Goal: Task Accomplishment & Management: Manage account settings

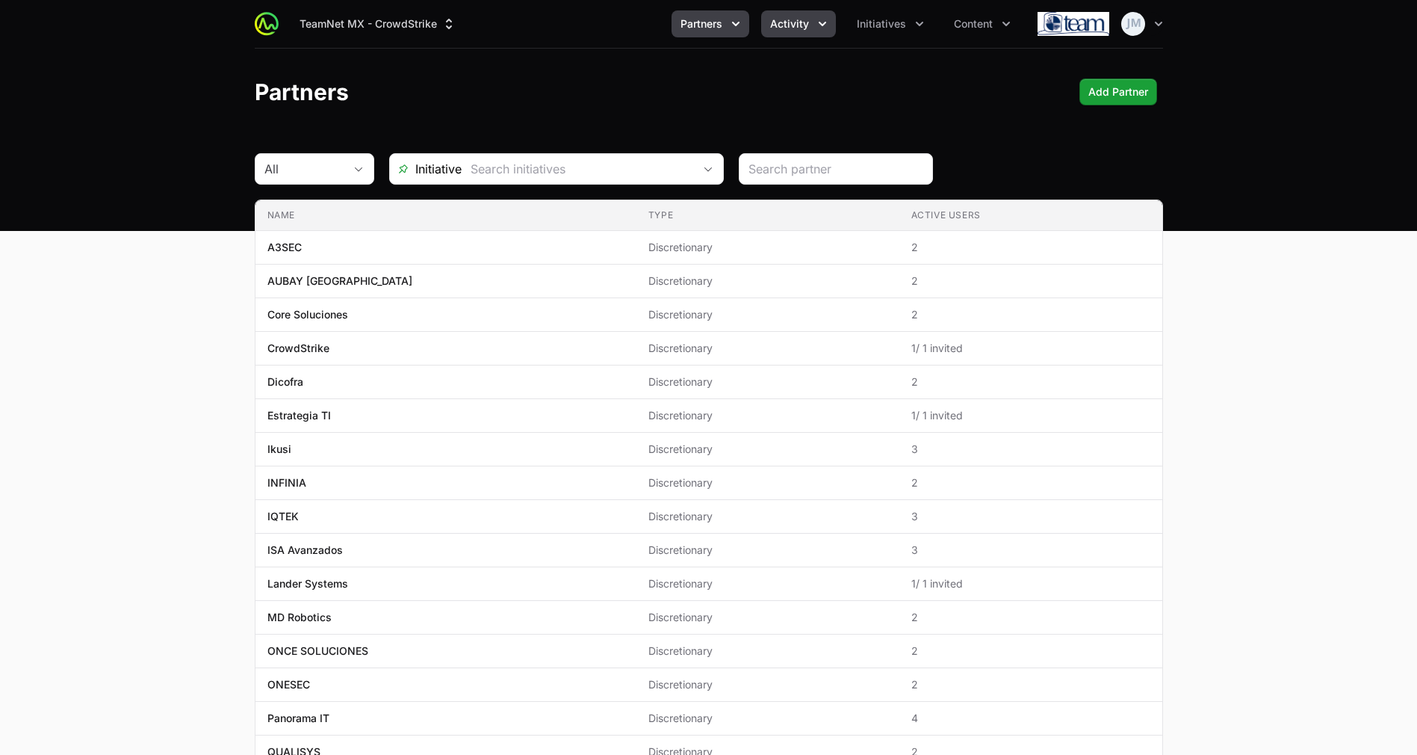
click at [813, 17] on button "Activity" at bounding box center [798, 23] width 75 height 27
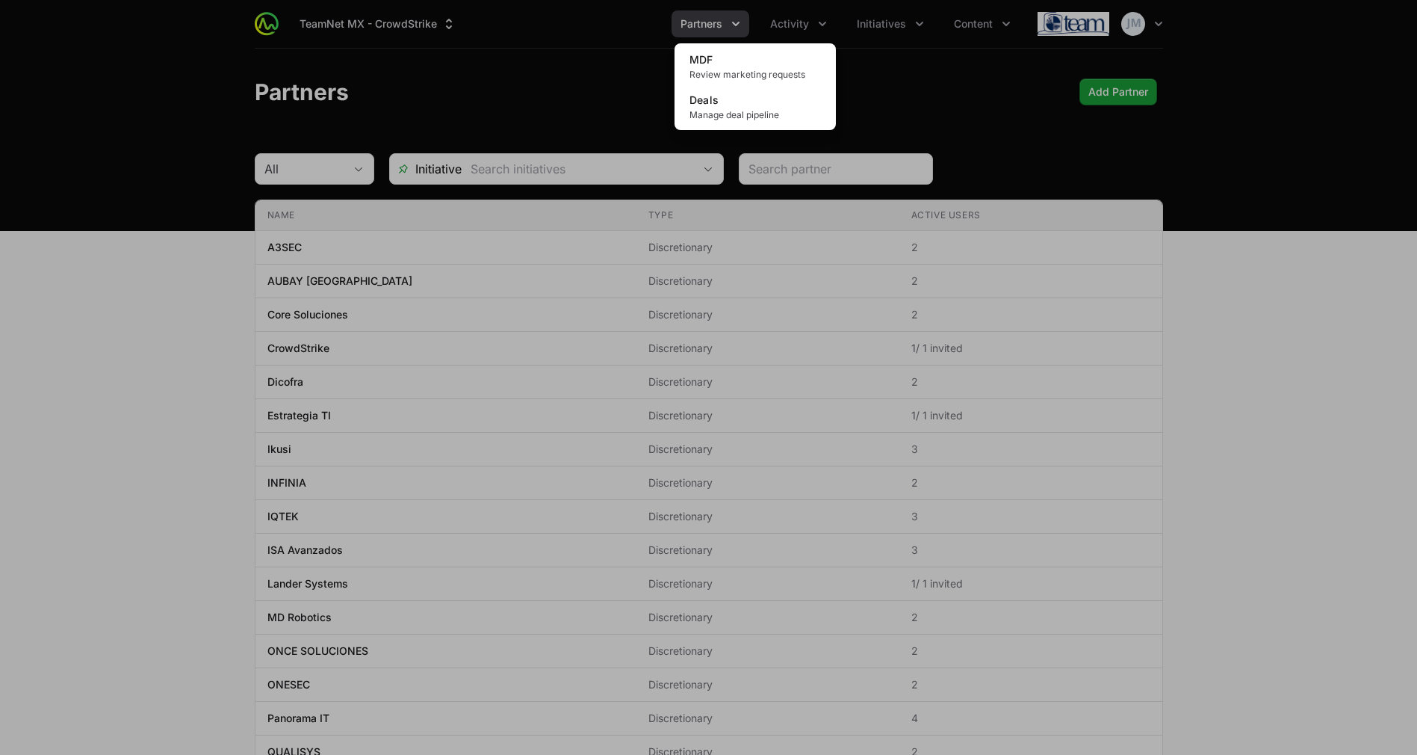
click at [708, 13] on div "Activity menu" at bounding box center [708, 377] width 1417 height 755
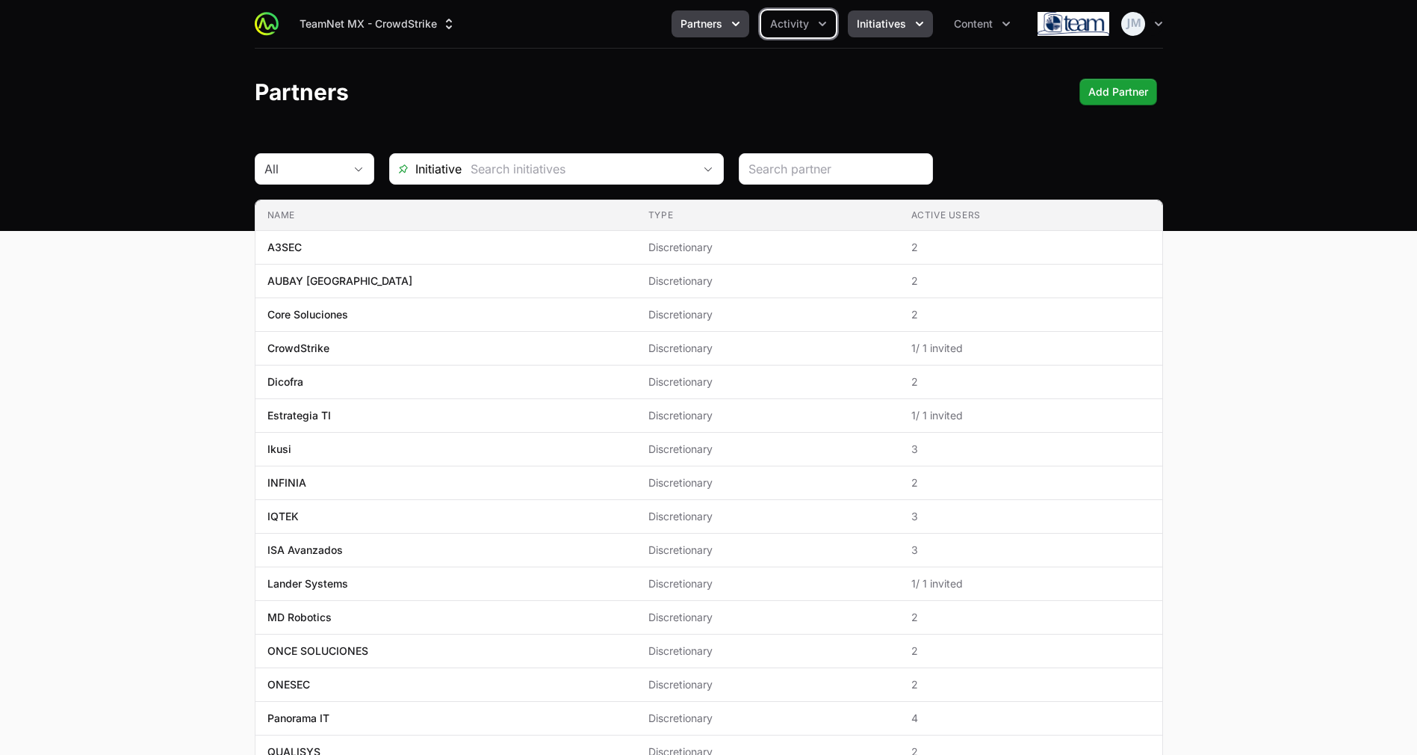
click at [922, 24] on icon "Initiatives menu" at bounding box center [919, 23] width 15 height 15
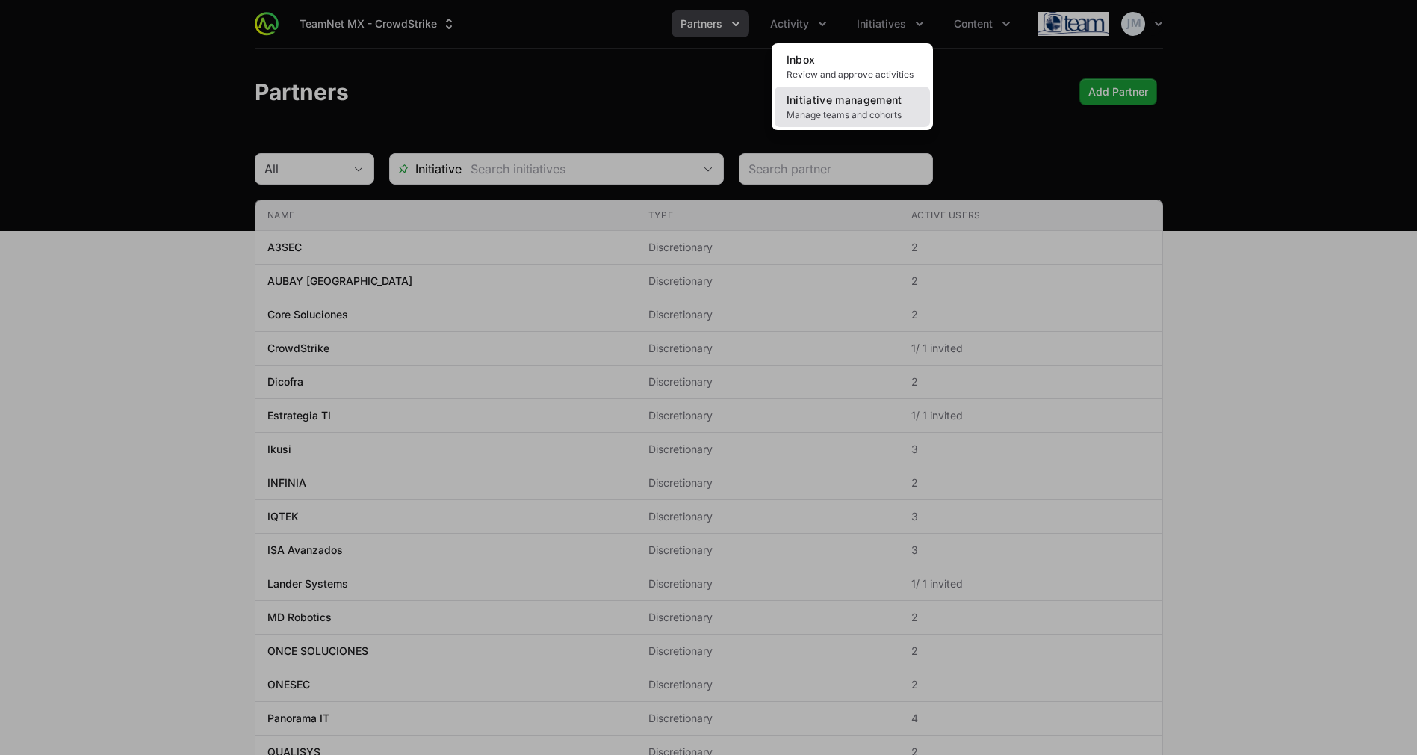
click at [891, 101] on span "Initiative management" at bounding box center [845, 99] width 116 height 13
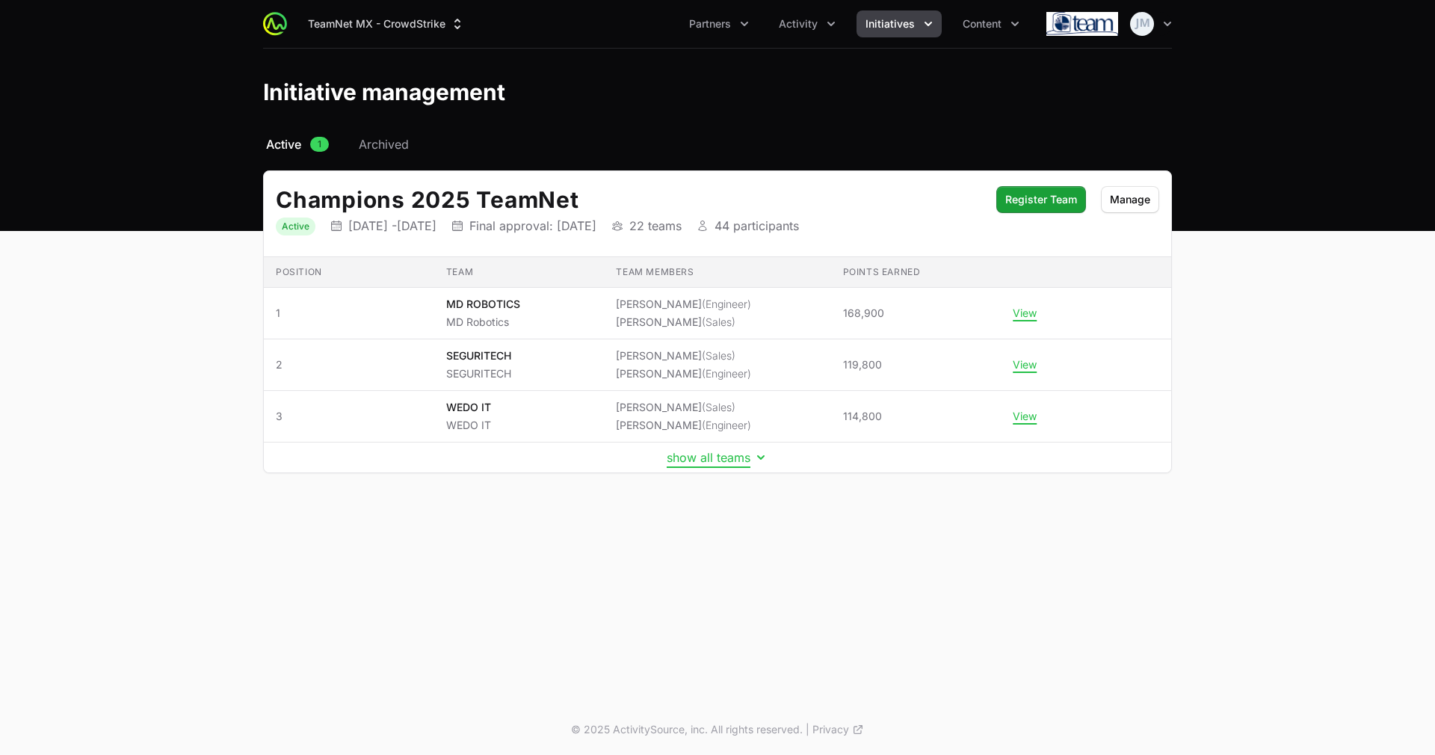
click at [726, 455] on button "show all teams" at bounding box center [718, 457] width 102 height 15
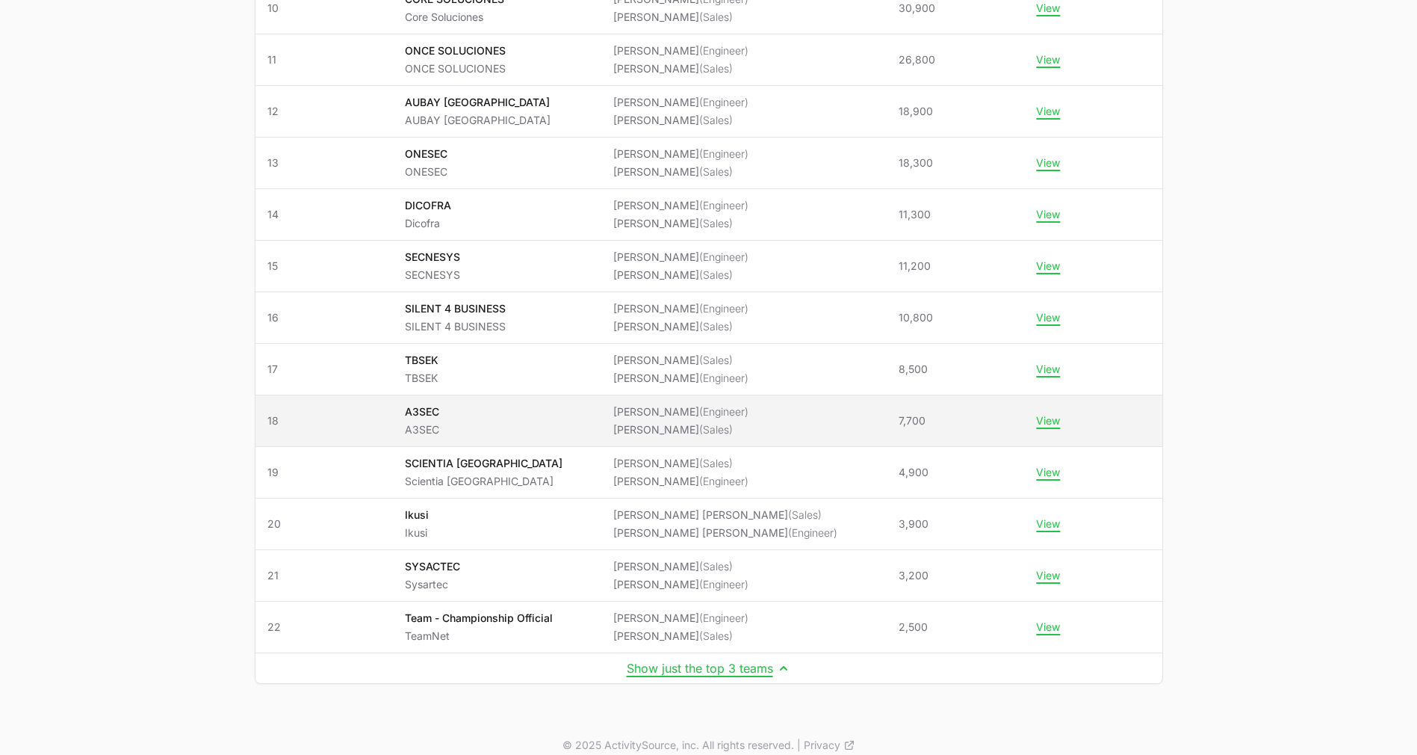
scroll to position [768, 0]
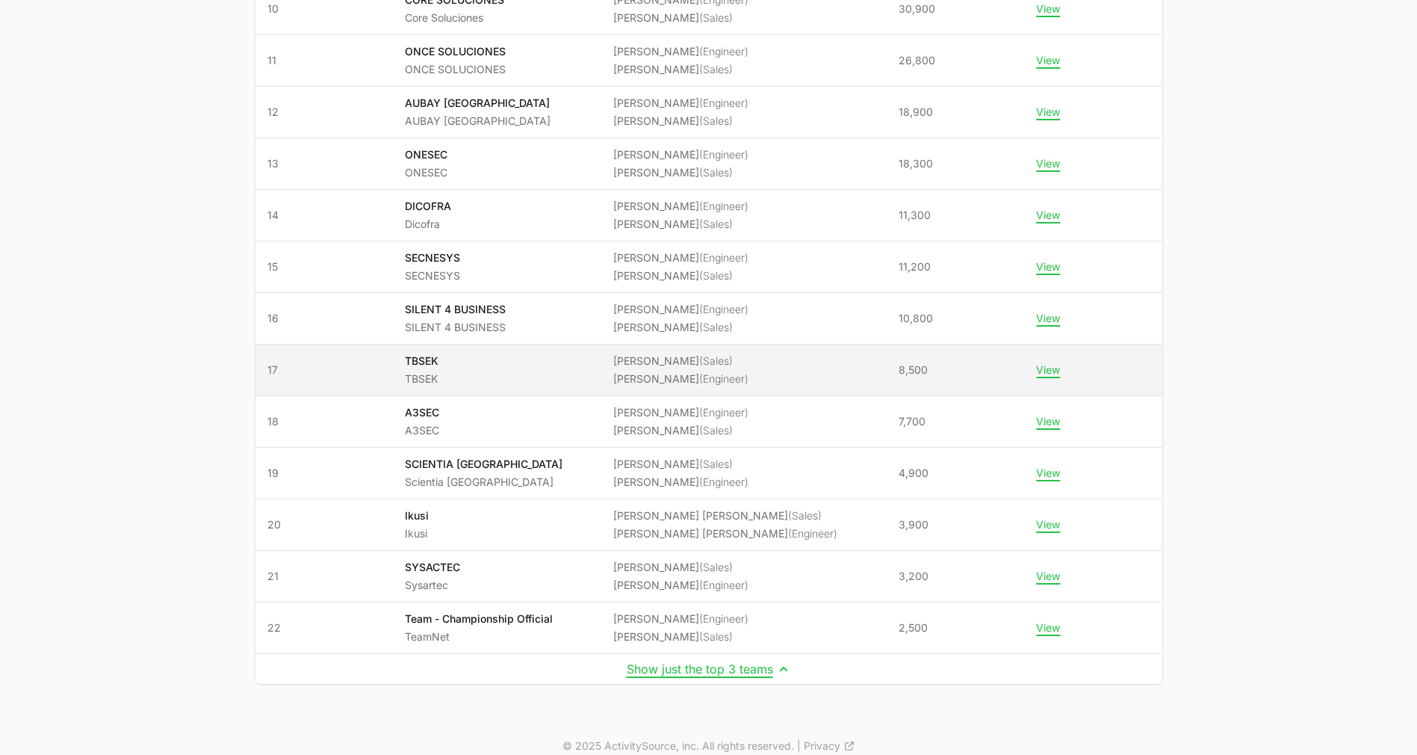
click at [647, 365] on li "[PERSON_NAME] (Sales)" at bounding box center [680, 360] width 135 height 15
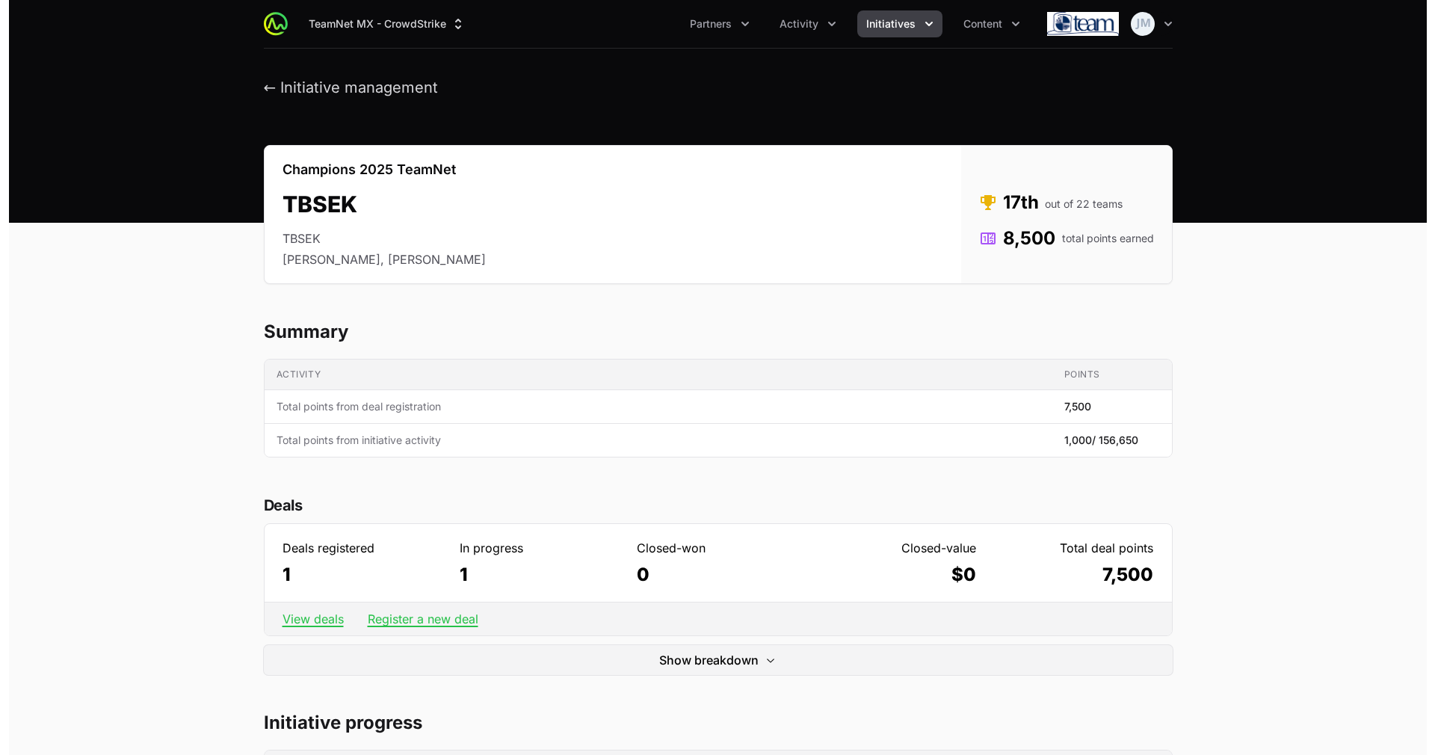
scroll to position [426, 0]
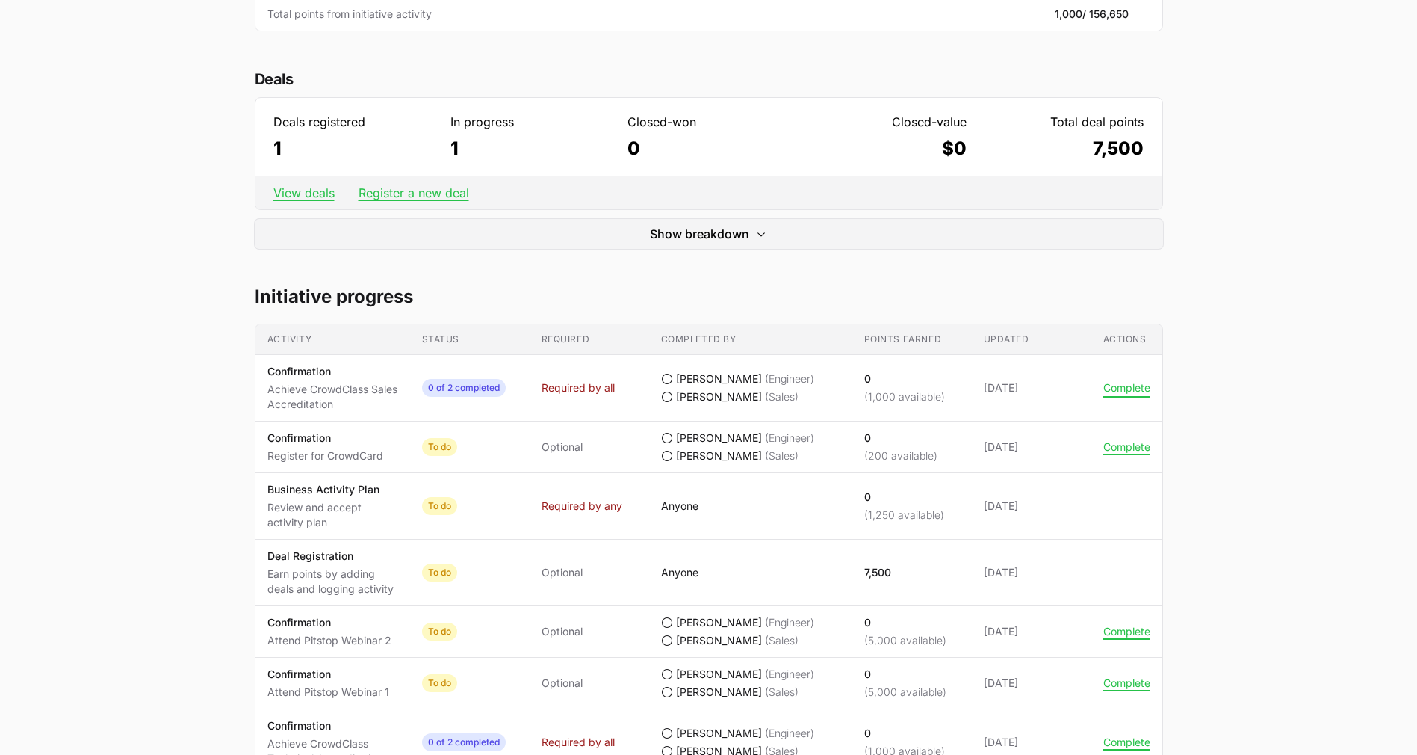
click at [1126, 385] on button "Complete" at bounding box center [1127, 387] width 47 height 13
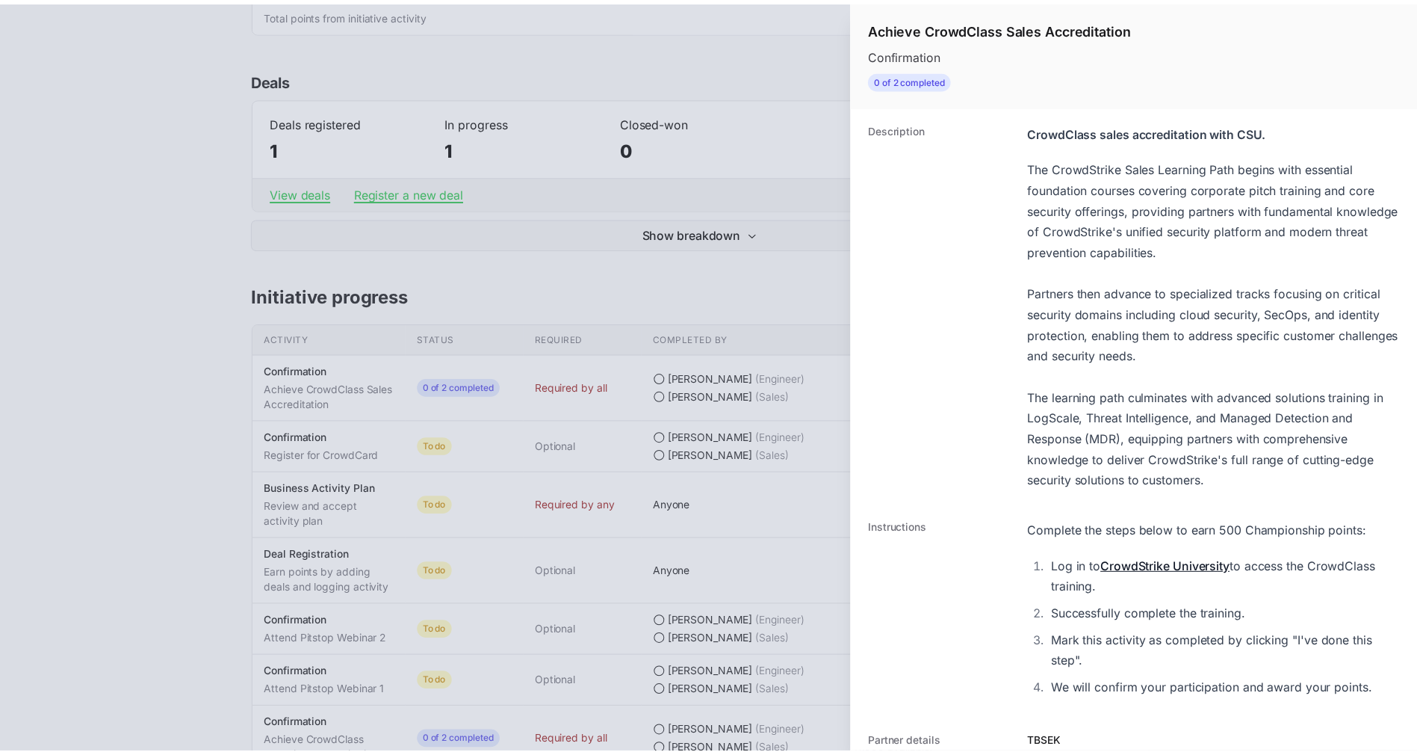
scroll to position [379, 0]
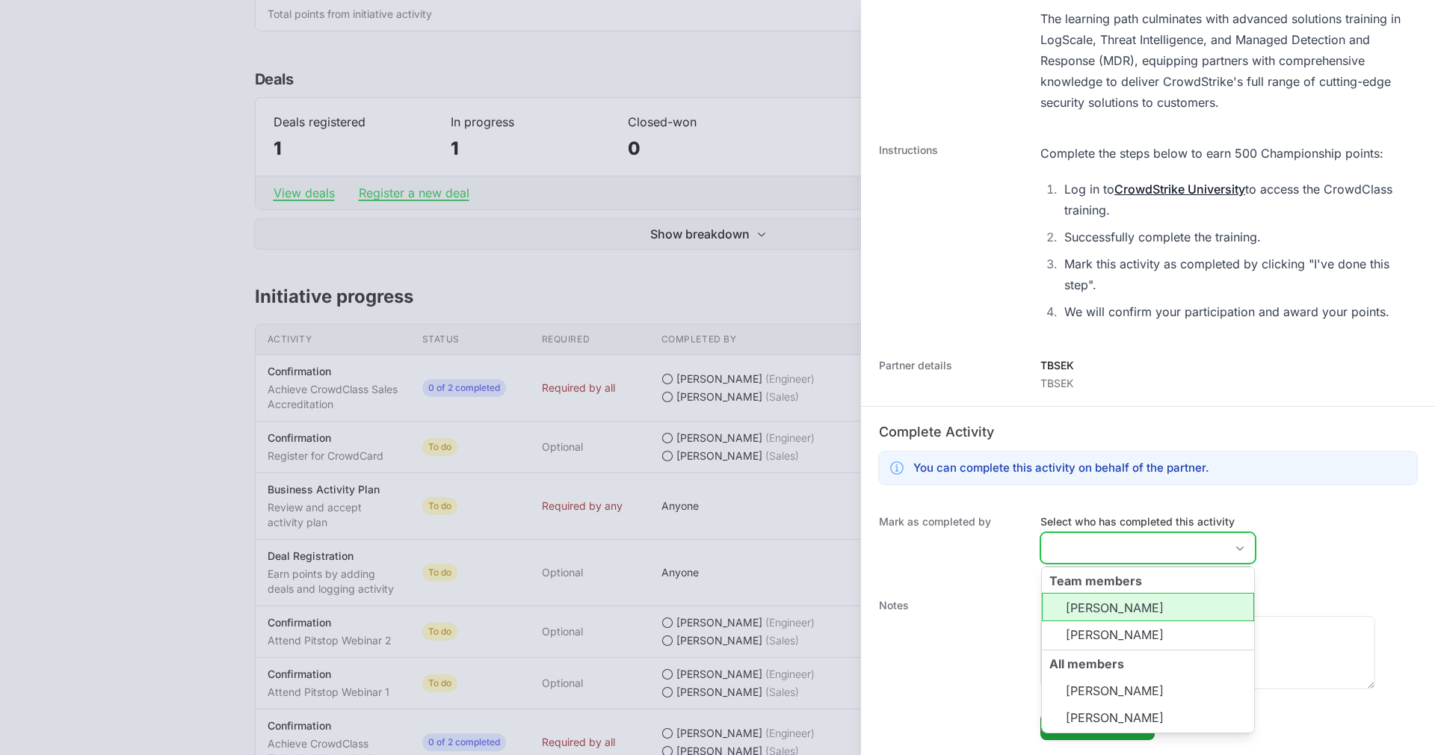
click at [1127, 550] on input "Select who has completed this activity" at bounding box center [1133, 548] width 184 height 30
click at [1132, 637] on li "[PERSON_NAME]" at bounding box center [1148, 635] width 212 height 28
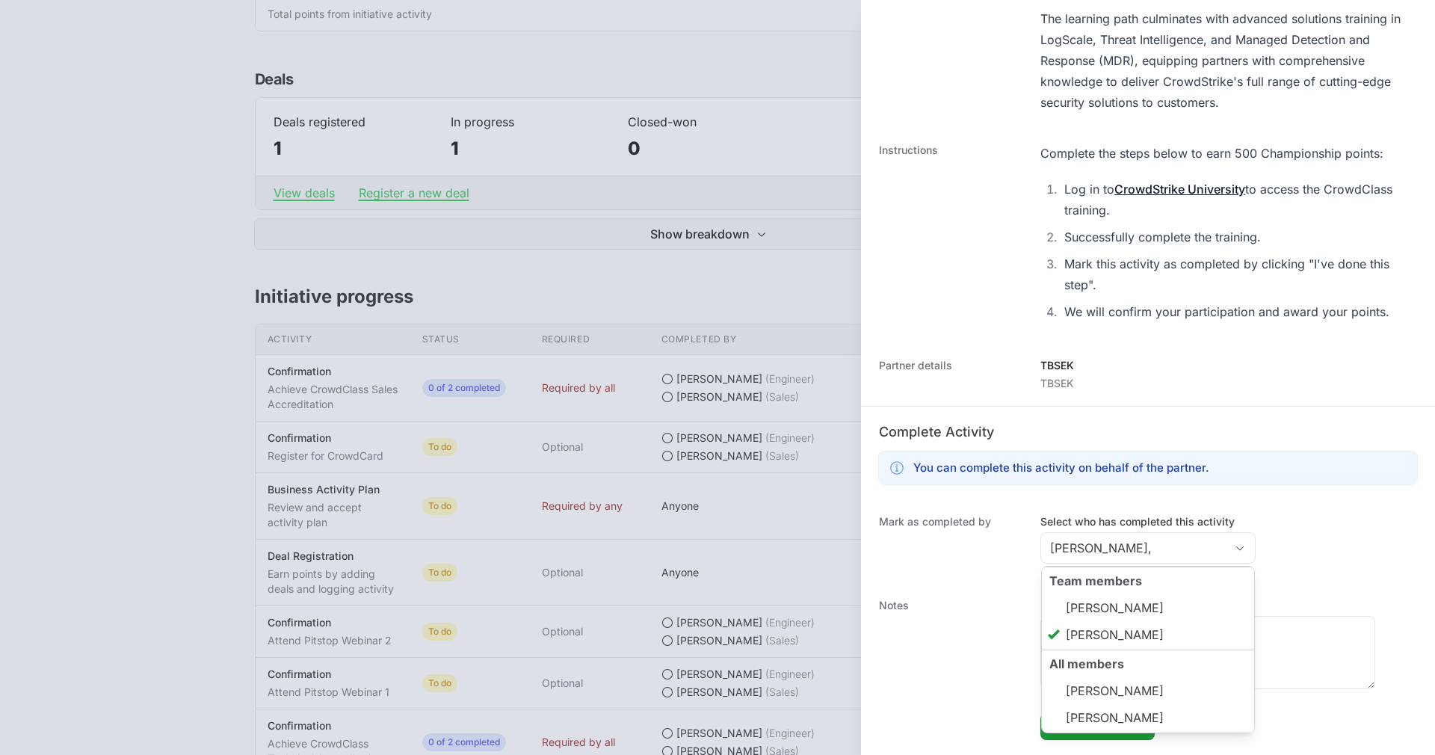
type input "[PERSON_NAME]"
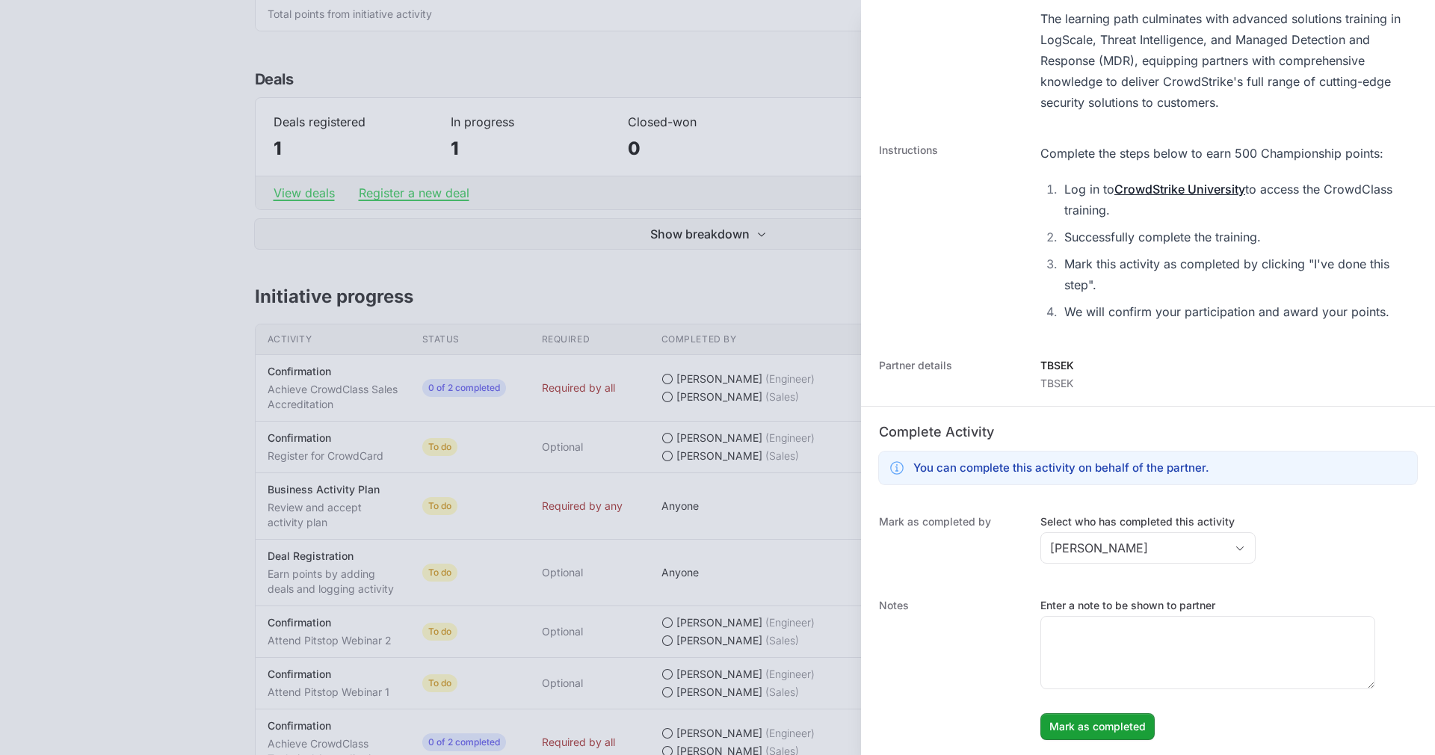
click at [921, 631] on dt "Notes" at bounding box center [950, 669] width 143 height 142
click at [1095, 726] on span "Mark as completed" at bounding box center [1097, 726] width 96 height 18
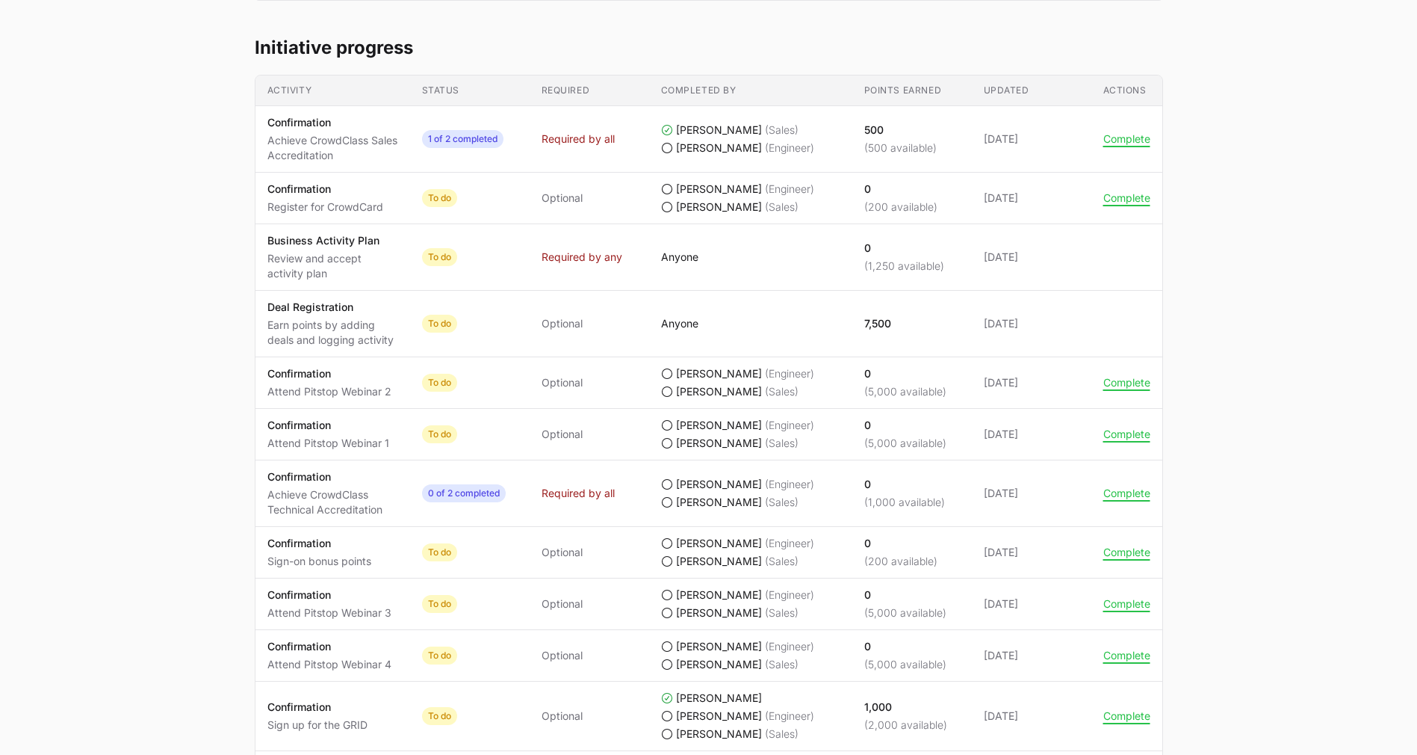
scroll to position [0, 0]
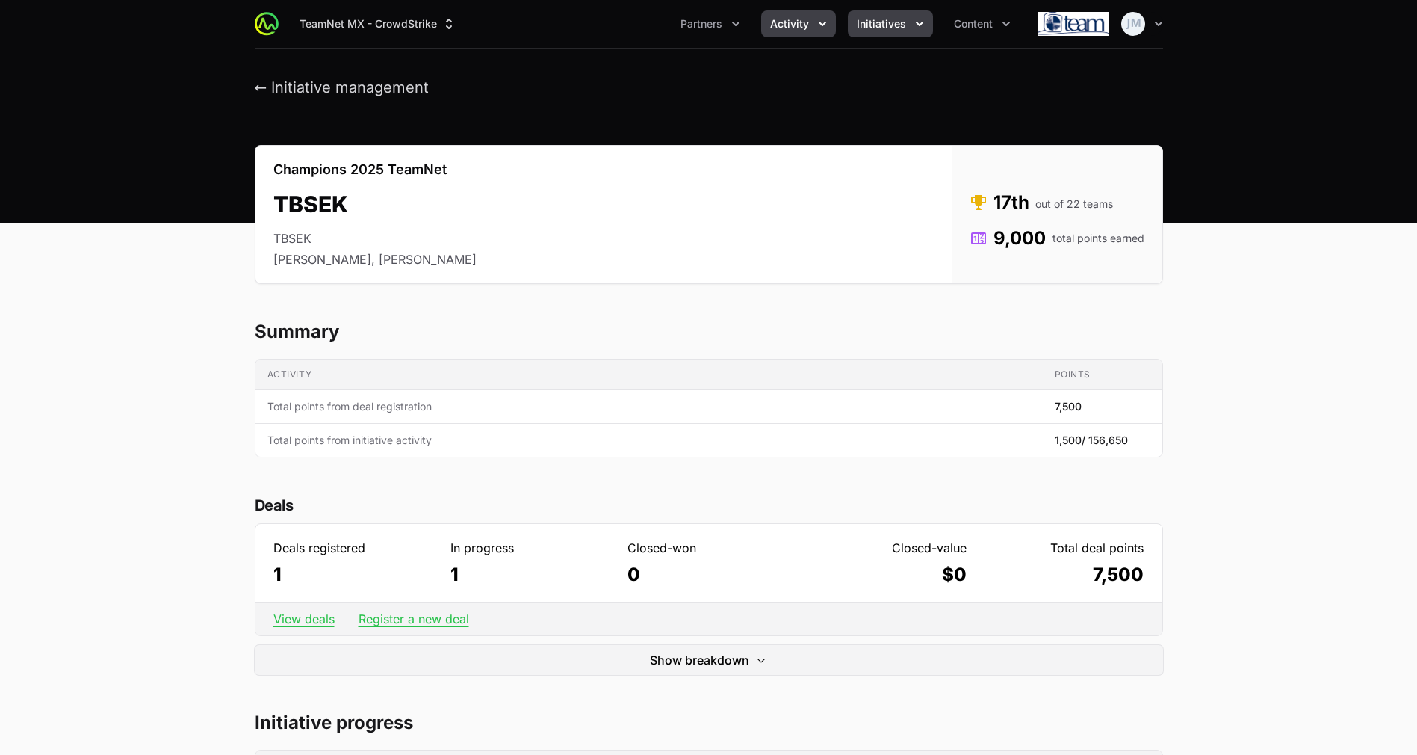
click at [803, 13] on button "Activity" at bounding box center [798, 23] width 75 height 27
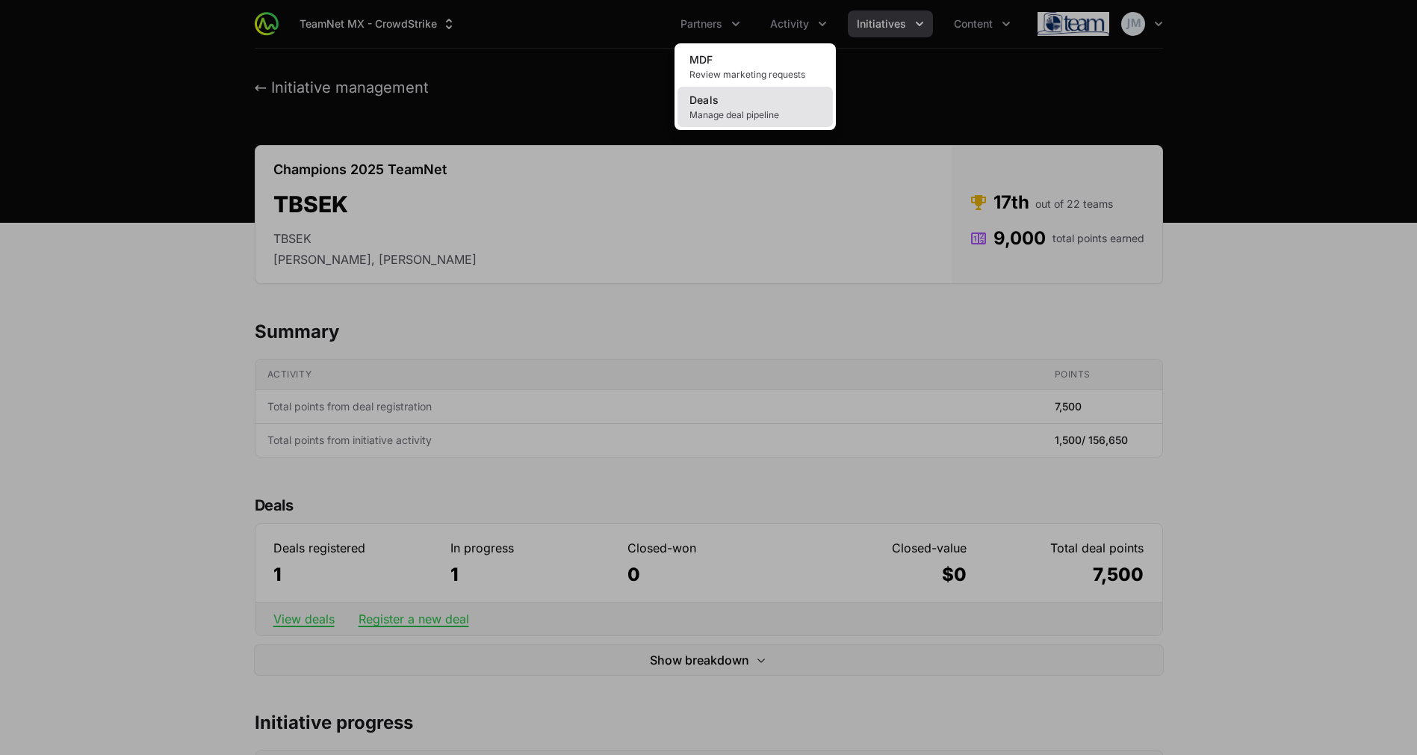
click at [754, 97] on link "Deals Manage deal pipeline" at bounding box center [755, 107] width 155 height 40
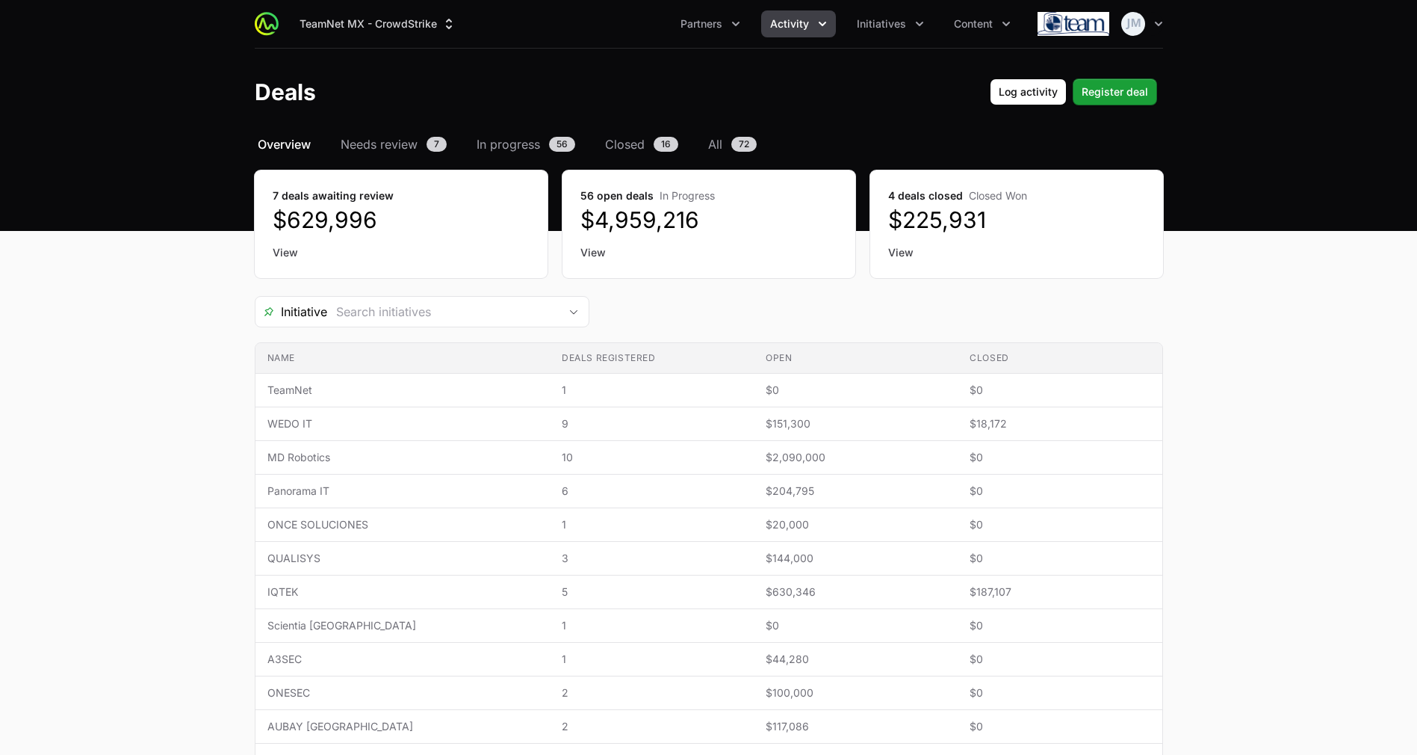
click at [284, 247] on link "View" at bounding box center [401, 252] width 257 height 15
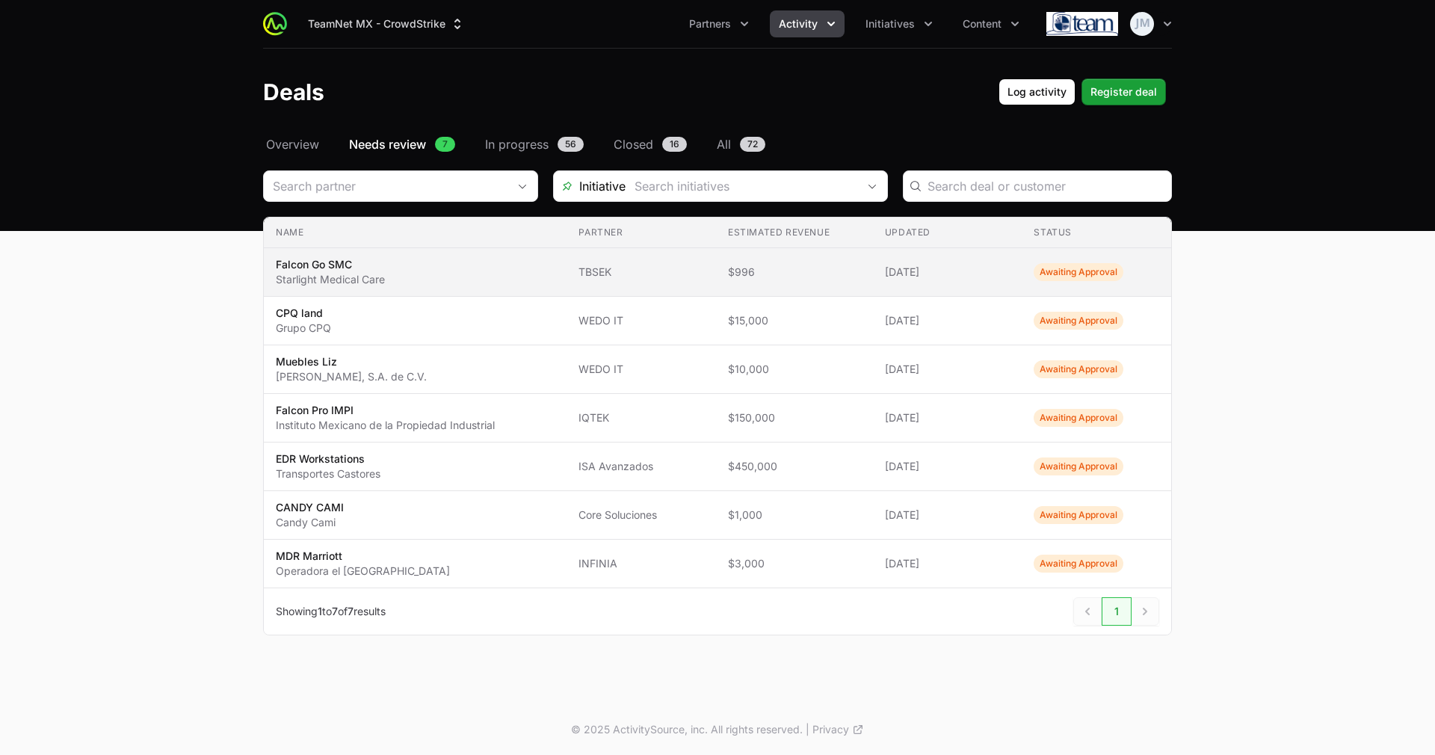
click at [878, 253] on td "Updated [DATE]" at bounding box center [947, 272] width 149 height 49
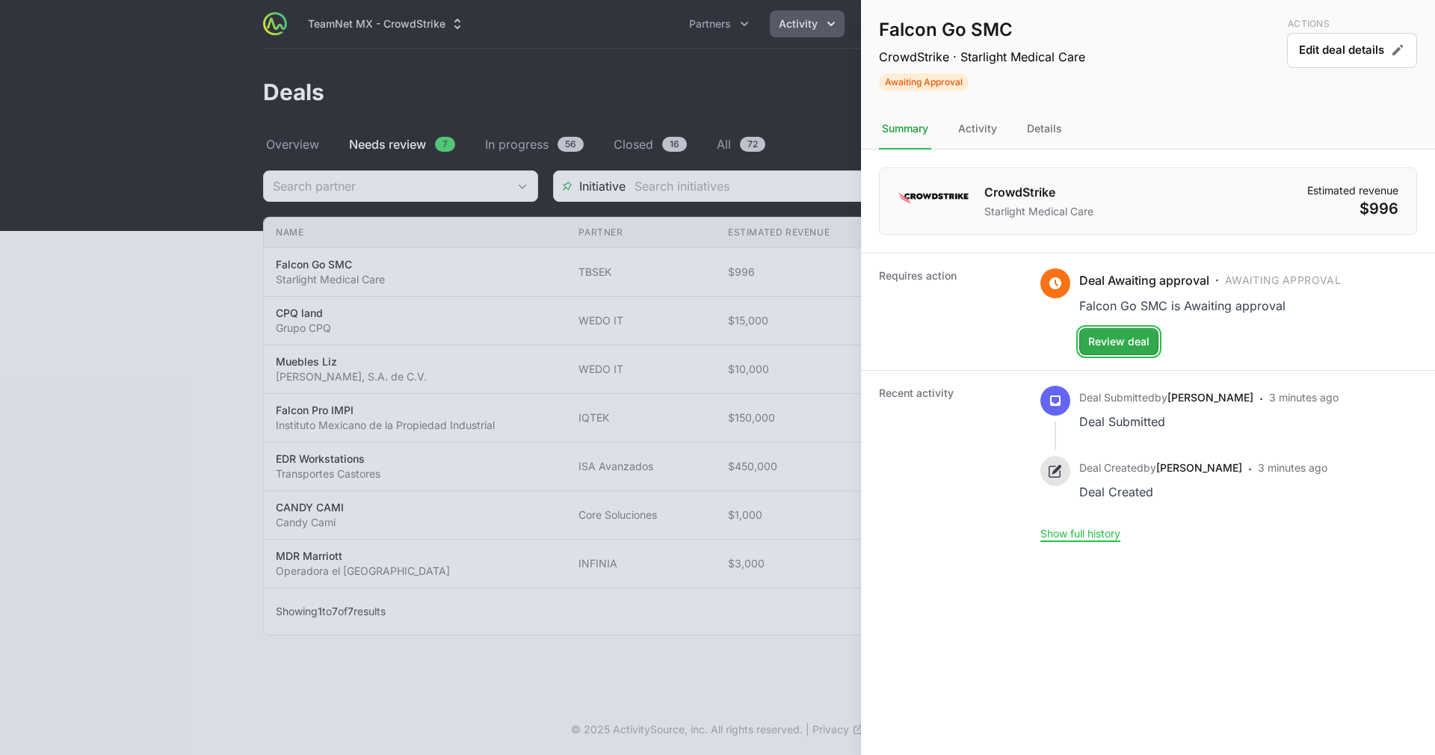
click at [1129, 338] on span "Review deal" at bounding box center [1118, 342] width 61 height 18
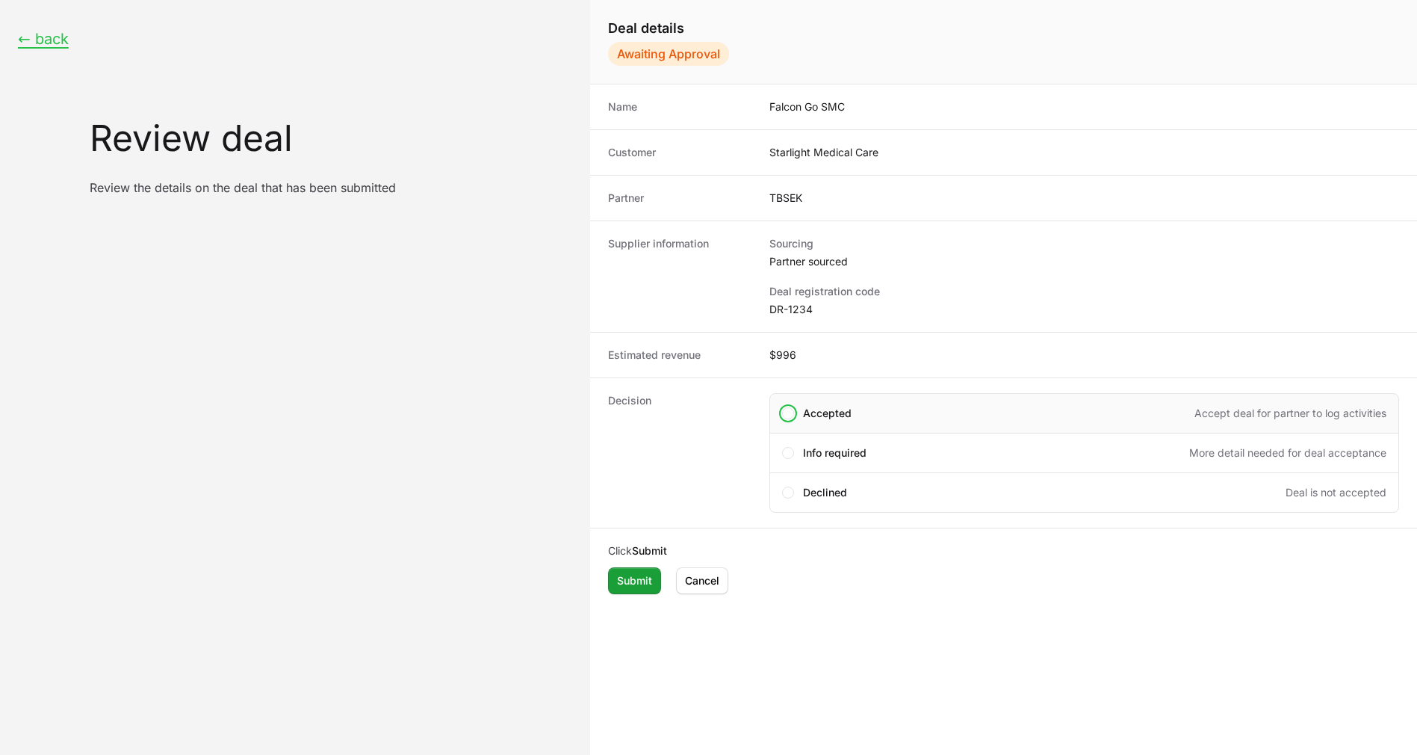
click at [800, 410] on div "Accepted Accept deal for partner to log activities" at bounding box center [1085, 413] width 630 height 40
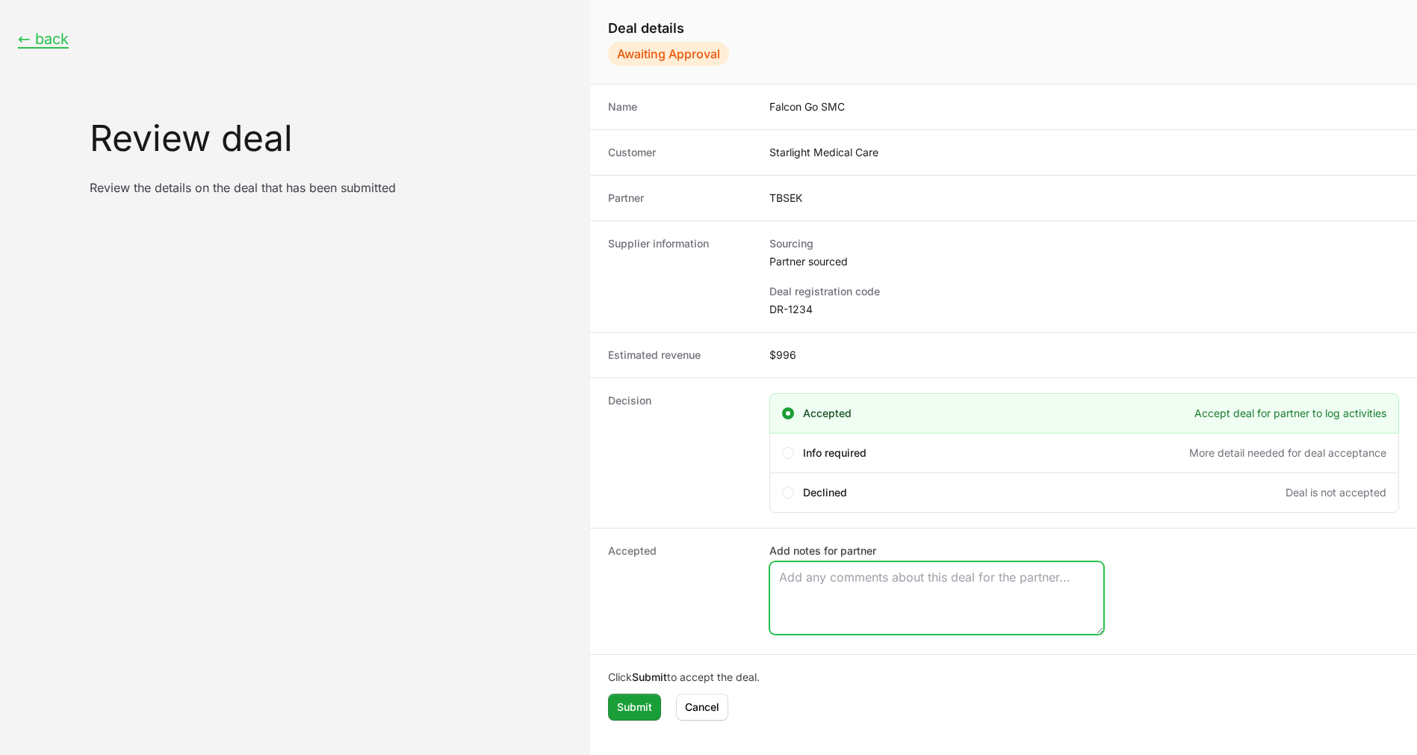
click at [842, 589] on textarea "Add notes for partner" at bounding box center [936, 598] width 333 height 72
type textarea "Falcon Go oppty"
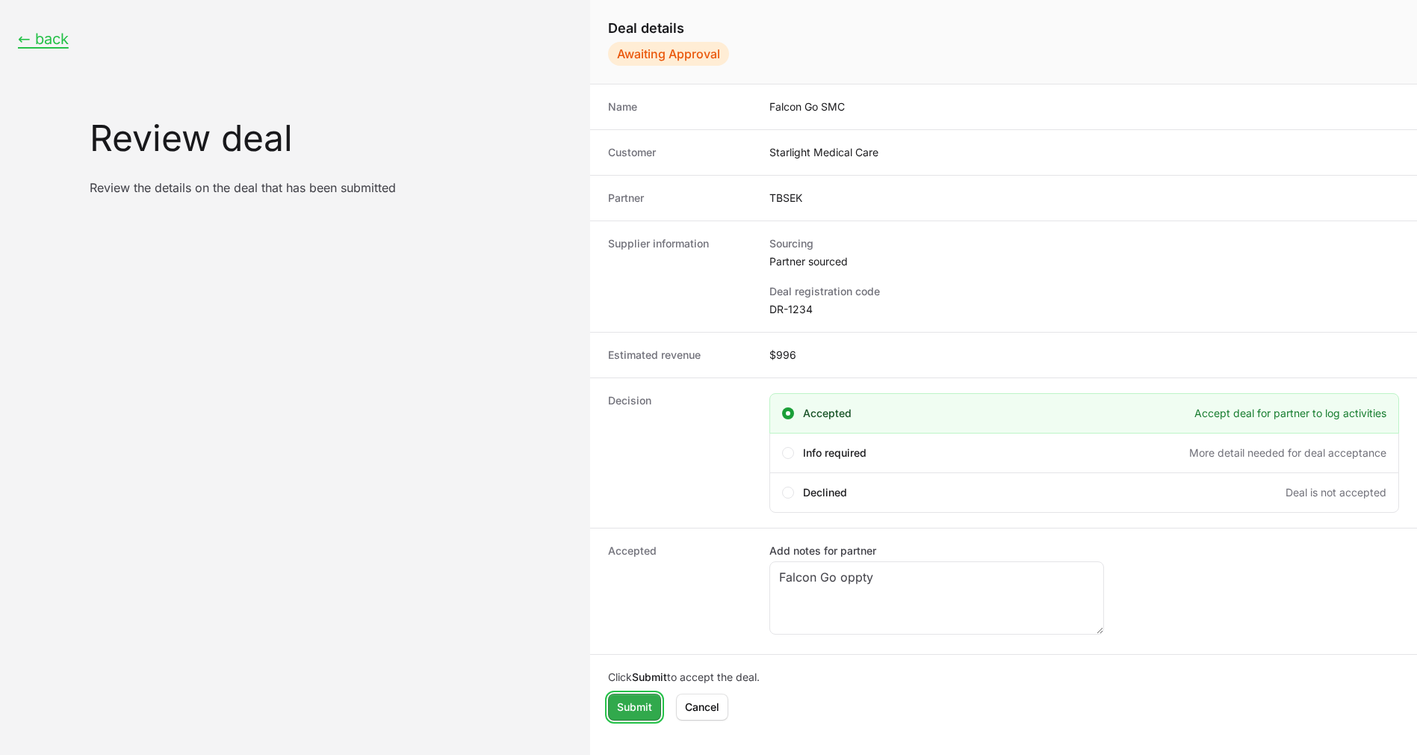
click at [626, 700] on span "Submit" at bounding box center [634, 707] width 35 height 18
